Goal: Task Accomplishment & Management: Complete application form

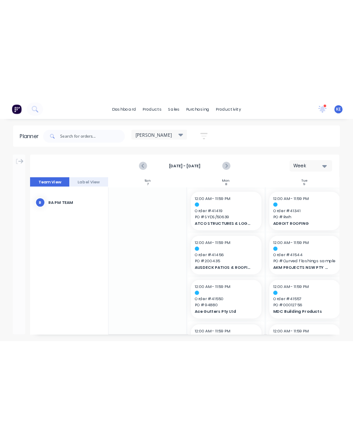
scroll to position [738, 41]
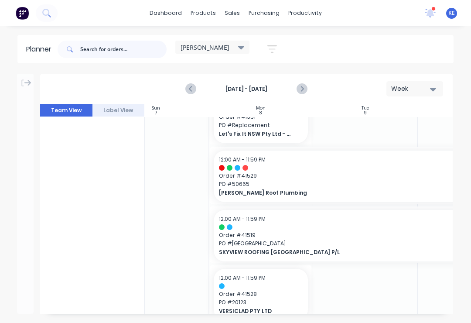
click at [130, 47] on input "text" at bounding box center [123, 49] width 86 height 17
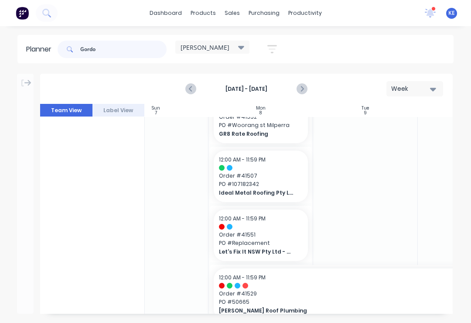
type input "[PERSON_NAME]"
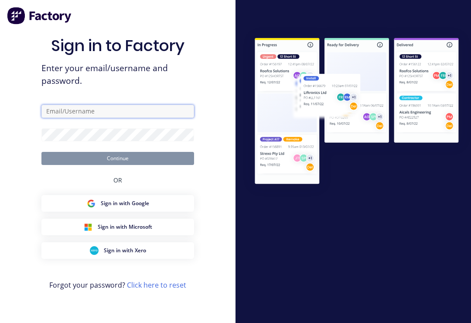
type input "Service@vilno.com.au"
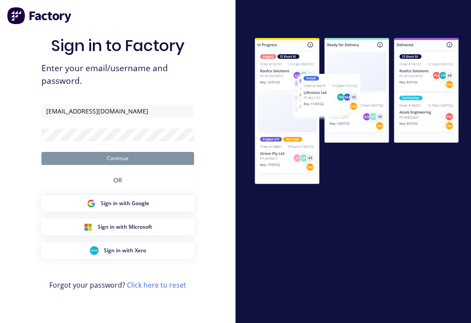
click at [118, 164] on button "Continue" at bounding box center [117, 158] width 153 height 13
